Goal: Task Accomplishment & Management: Complete application form

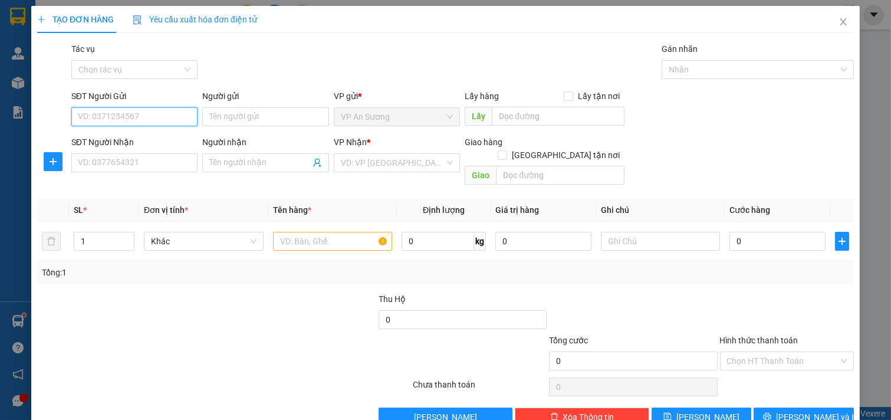
click at [129, 122] on input "SĐT Người Gửi" at bounding box center [134, 116] width 127 height 19
click at [129, 116] on input "SĐT Người Gửi" at bounding box center [134, 116] width 127 height 19
click at [176, 145] on div "0971710118" at bounding box center [133, 140] width 111 height 13
type input "0971710118"
type input "VP Q12"
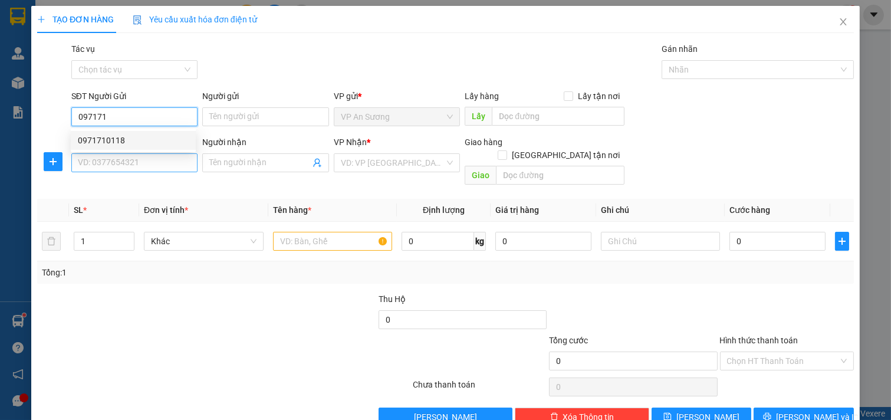
type input "0886774999"
type input "0971710118"
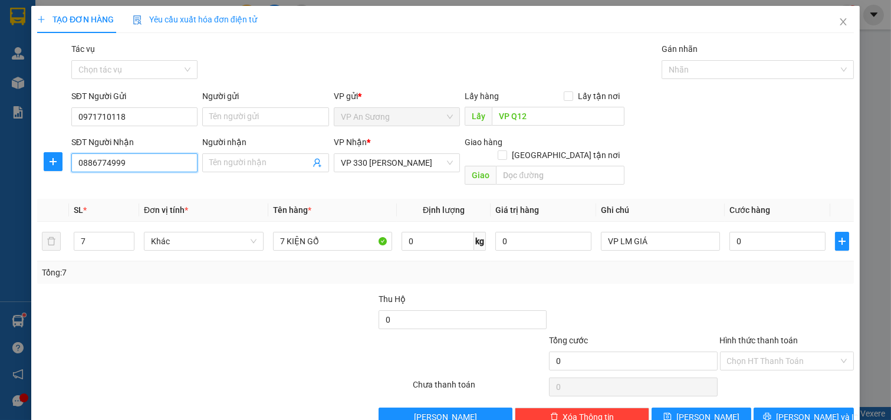
click at [160, 167] on input "0886774999" at bounding box center [134, 162] width 127 height 19
type input "0967855875"
click at [108, 232] on input "7" at bounding box center [104, 241] width 60 height 18
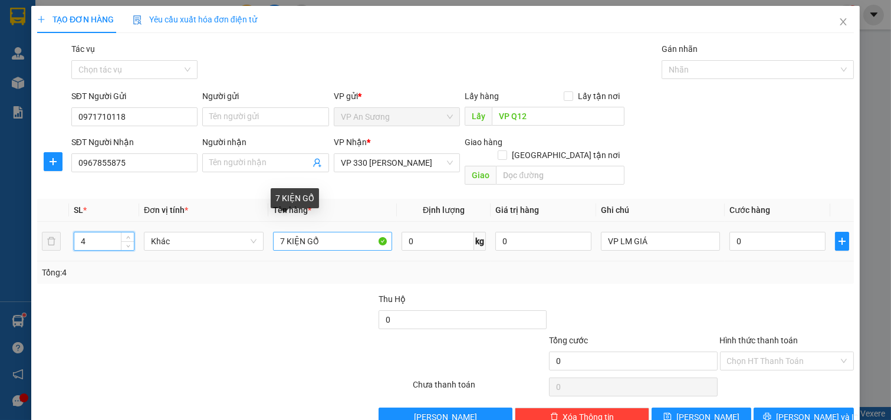
type input "4"
click at [335, 234] on input "7 KIỆN GỔ" at bounding box center [333, 241] width 120 height 19
type input "7"
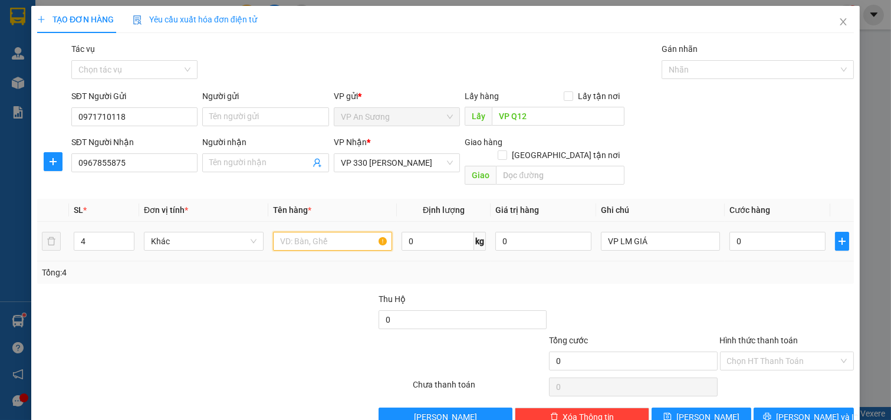
click at [317, 232] on input "text" at bounding box center [333, 241] width 120 height 19
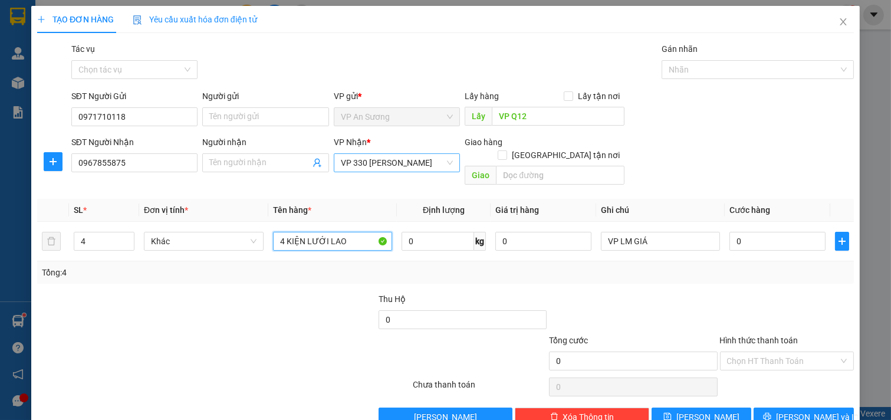
click at [424, 171] on span "VP 330 [PERSON_NAME]" at bounding box center [397, 163] width 113 height 18
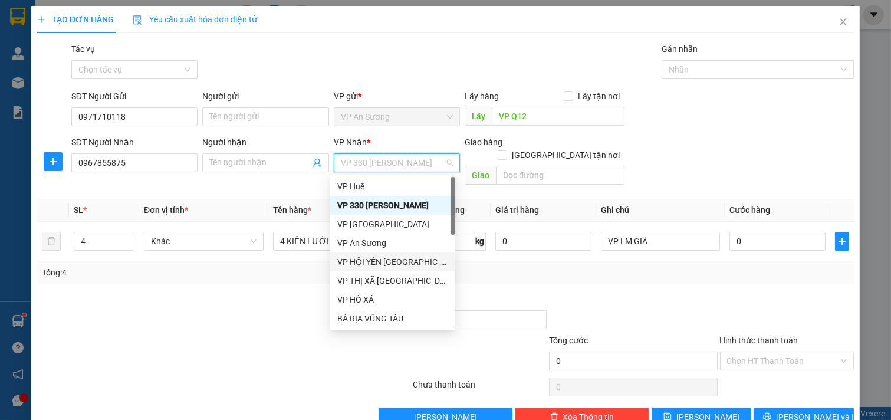
click at [522, 266] on div "Tổng: 4" at bounding box center [445, 272] width 817 height 22
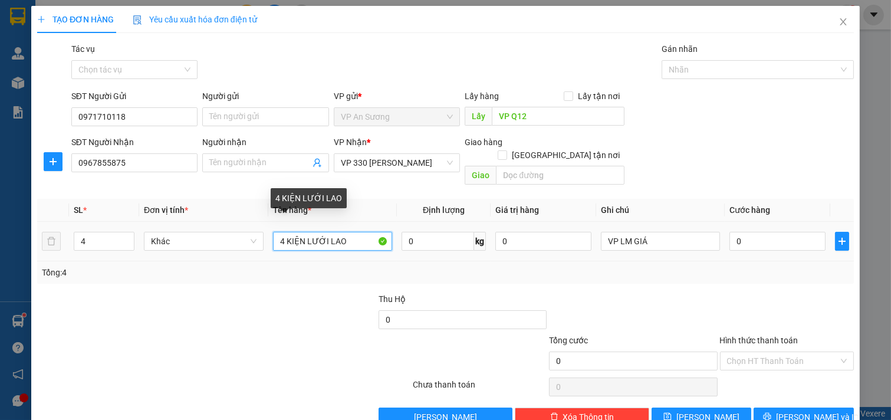
click at [352, 232] on input "4 KIỆN LƯỚI LAO" at bounding box center [333, 241] width 120 height 19
click at [397, 157] on span "VP 330 [PERSON_NAME]" at bounding box center [397, 163] width 113 height 18
type input "4 KIỆN GHẾ"
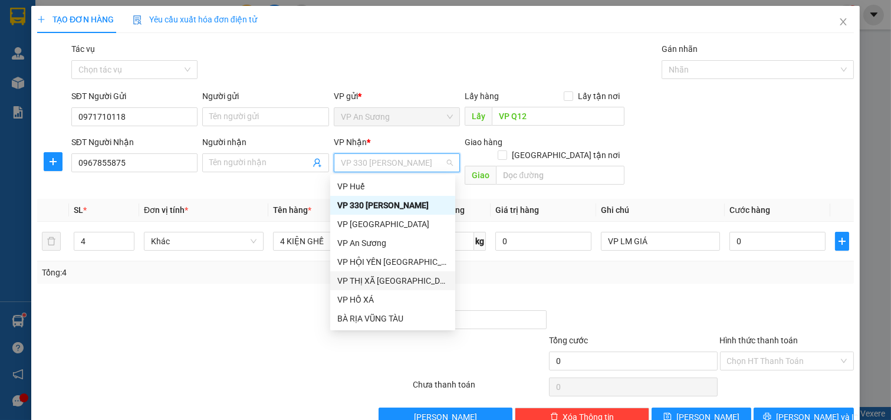
click at [388, 281] on div "VP THỊ XÃ [GEOGRAPHIC_DATA]" at bounding box center [392, 280] width 111 height 13
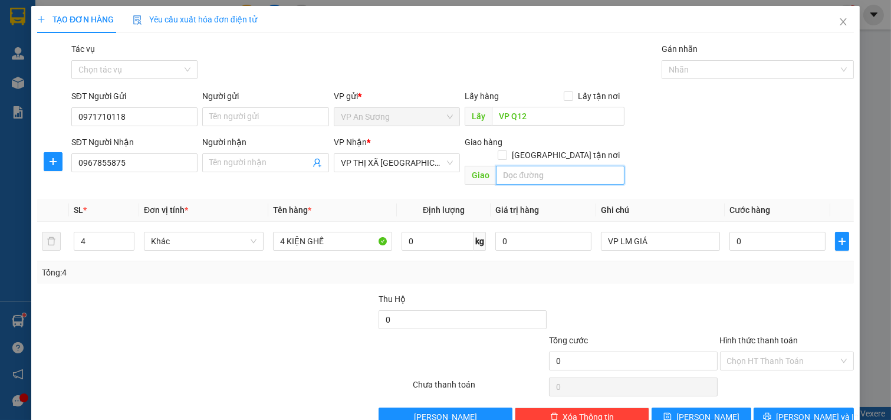
click at [524, 166] on input "text" at bounding box center [560, 175] width 128 height 19
type input "QUẢNG BÌNH"
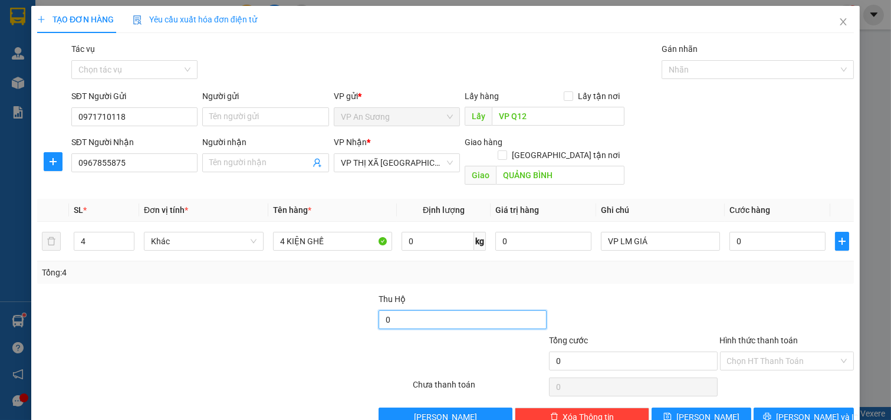
click at [431, 310] on input "0" at bounding box center [463, 319] width 168 height 19
type input "4.300.000"
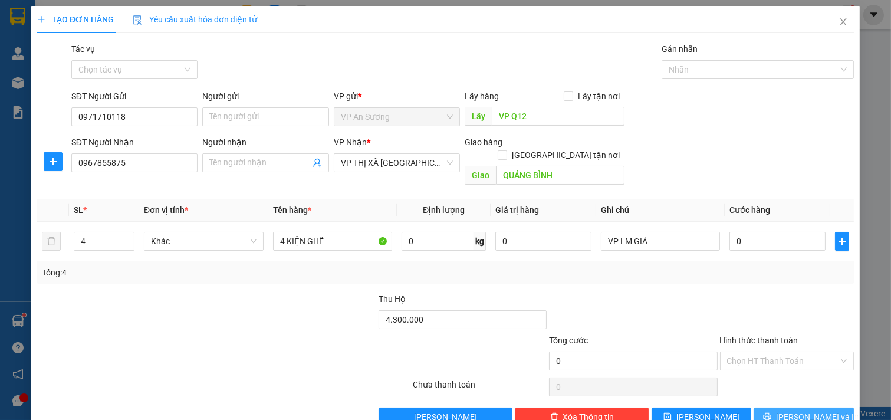
click at [800, 411] on span "[PERSON_NAME] và In" at bounding box center [817, 417] width 83 height 13
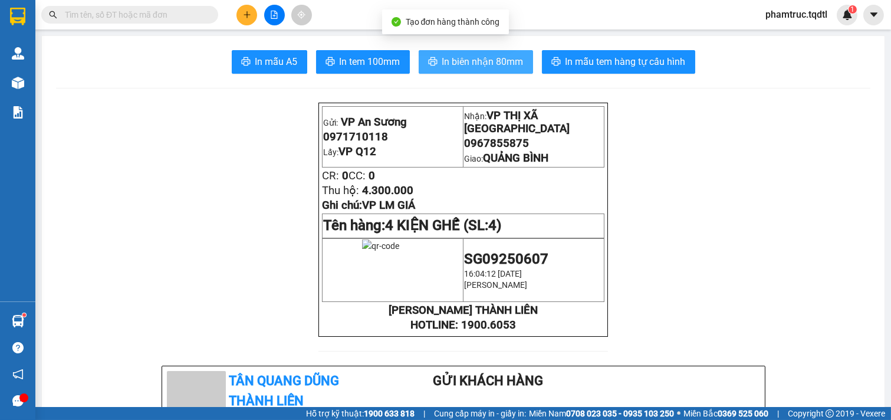
click at [442, 60] on span "In biên nhận 80mm" at bounding box center [482, 61] width 81 height 15
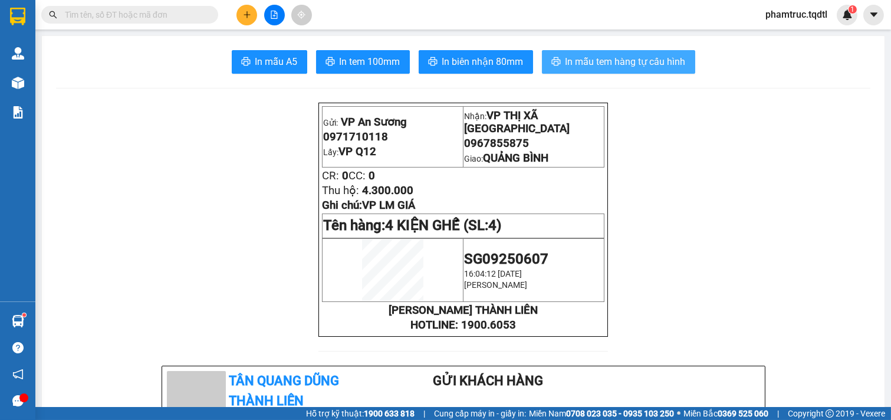
click at [556, 52] on button "In mẫu tem hàng tự cấu hình" at bounding box center [618, 62] width 153 height 24
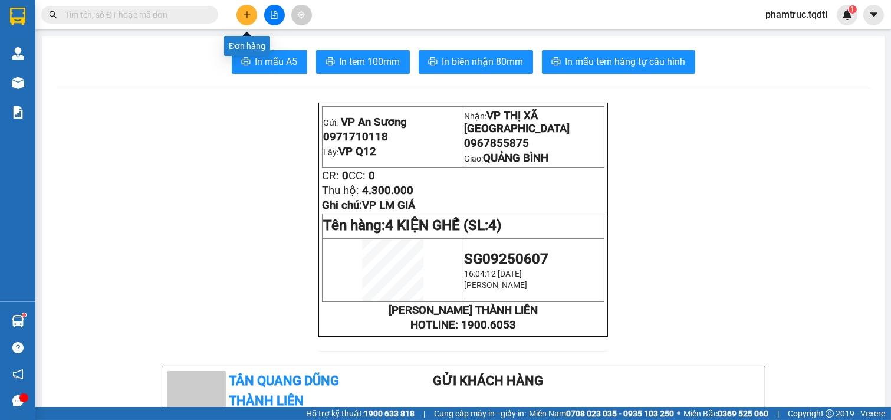
click at [250, 14] on icon "plus" at bounding box center [247, 15] width 8 height 8
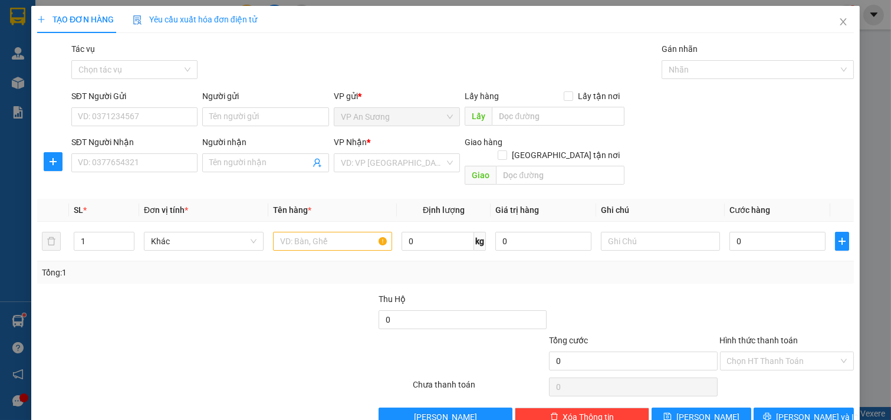
scroll to position [9, 0]
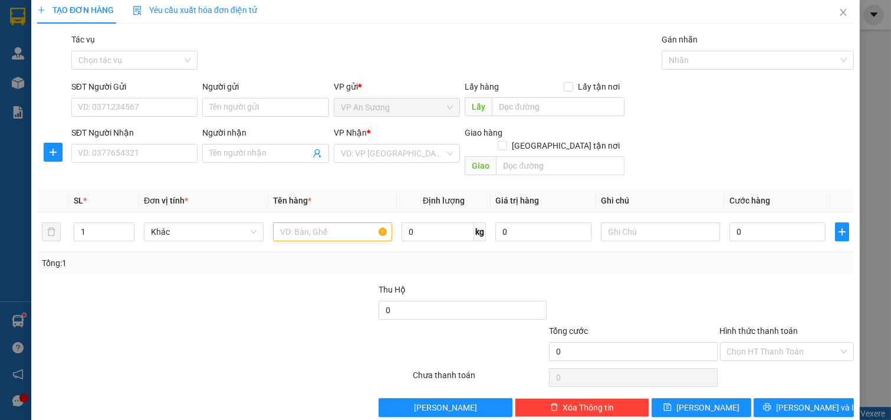
click at [155, 96] on div "SĐT Người Gửi" at bounding box center [134, 89] width 127 height 18
drag, startPoint x: 160, startPoint y: 99, endPoint x: 460, endPoint y: 102, distance: 300.3
click at [161, 101] on input "SĐT Người Gửi" at bounding box center [134, 107] width 127 height 19
type input "0906766194"
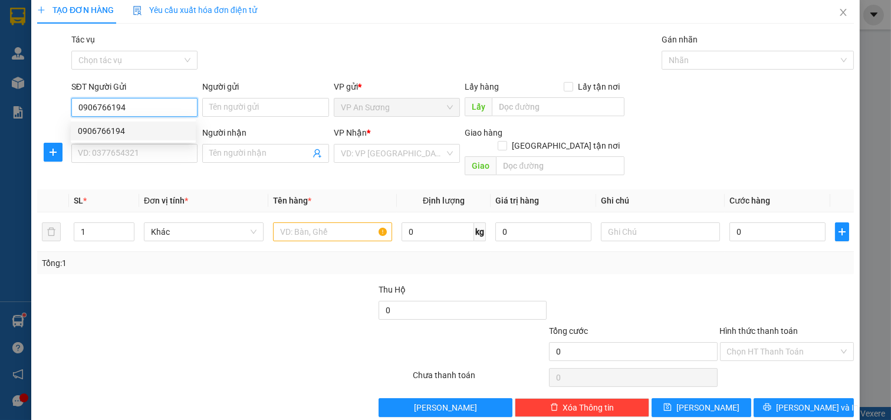
click at [133, 129] on div "0906766194" at bounding box center [133, 130] width 111 height 13
type input "0343371181"
type input "CẦU TRẮNG - [GEOGRAPHIC_DATA]"
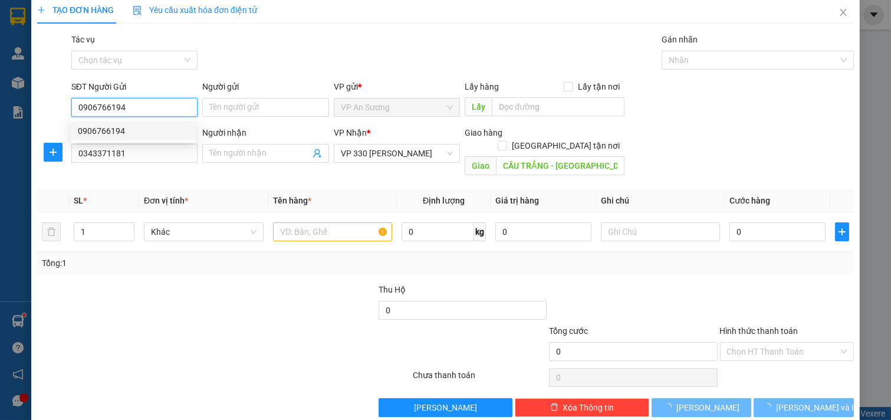
type input "150.000"
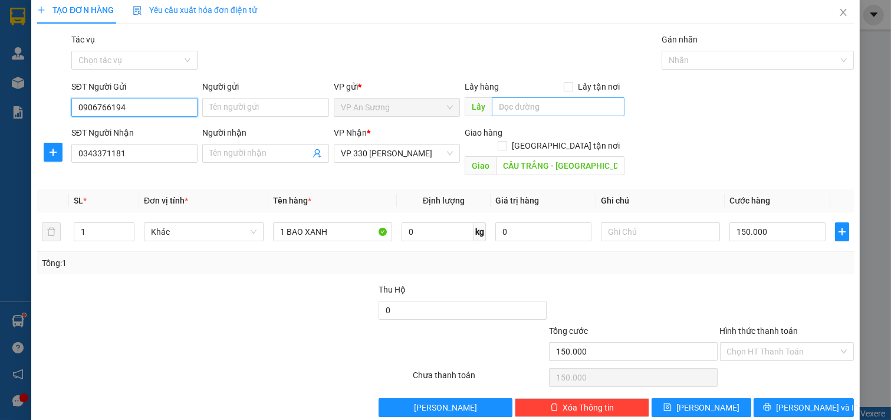
type input "0906766194"
click at [521, 104] on input "text" at bounding box center [558, 106] width 132 height 19
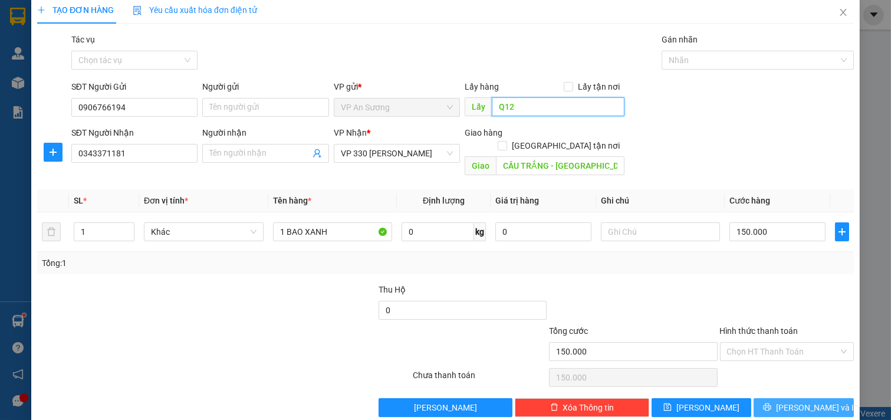
type input "Q12"
click at [796, 401] on span "[PERSON_NAME] và In" at bounding box center [817, 407] width 83 height 13
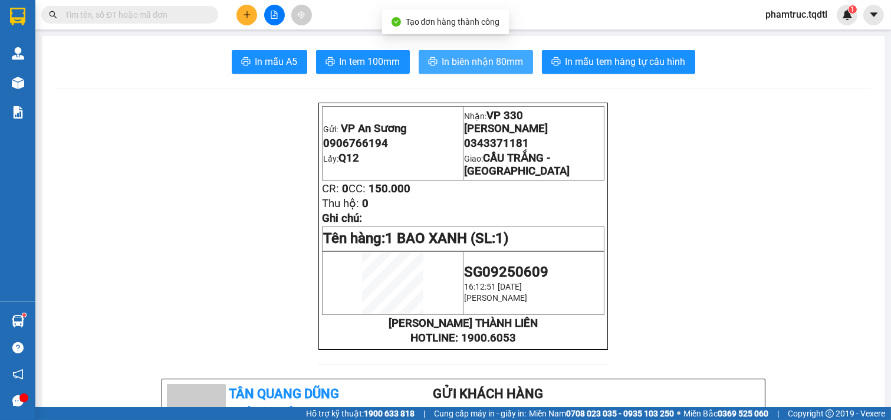
click at [488, 72] on button "In biên nhận 80mm" at bounding box center [476, 62] width 114 height 24
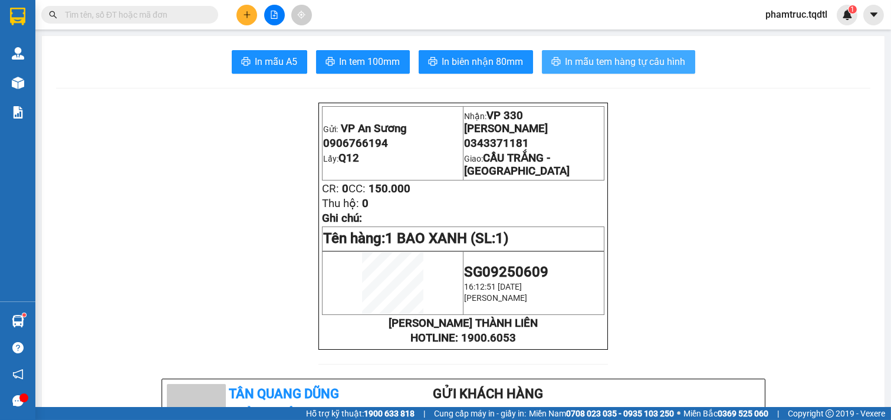
click at [611, 61] on span "In mẫu tem hàng tự cấu hình" at bounding box center [626, 61] width 120 height 15
